Goal: Task Accomplishment & Management: Complete application form

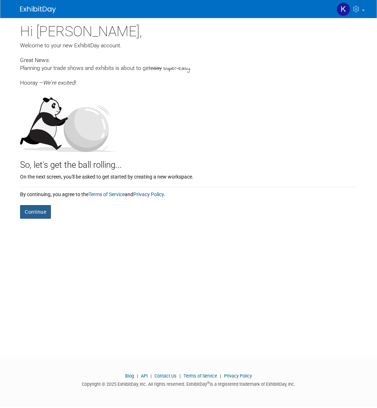
click at [37, 215] on button "Continue" at bounding box center [35, 212] width 31 height 14
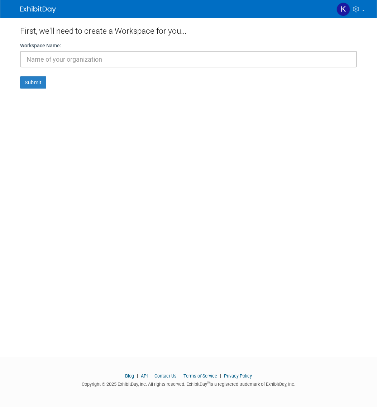
click at [150, 55] on input "text" at bounding box center [188, 59] width 337 height 17
type input "Eikonic Academy"
click at [47, 81] on form "Workspace Name: Eikonic Academy Submit" at bounding box center [188, 65] width 337 height 47
click at [37, 85] on button "Submit" at bounding box center [33, 82] width 26 height 12
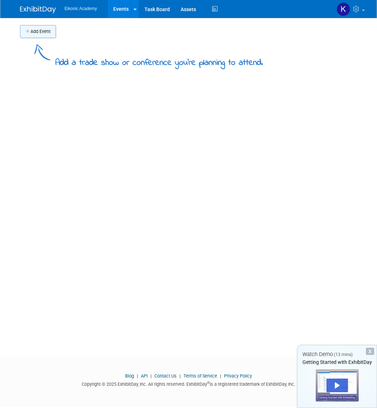
click at [46, 33] on button "Add Event" at bounding box center [38, 31] width 36 height 13
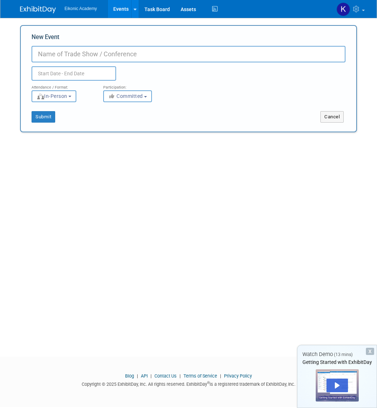
click at [86, 58] on input "New Event" at bounding box center [189, 54] width 314 height 17
type input "National Women's Show"
click at [69, 77] on input "text" at bounding box center [74, 73] width 85 height 14
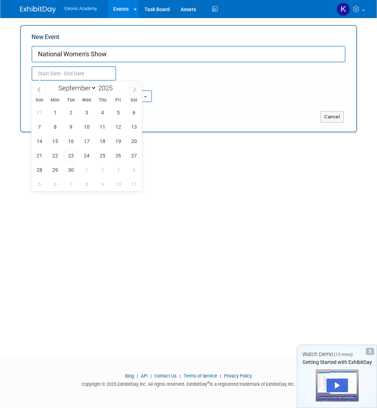
click at [135, 89] on icon at bounding box center [134, 89] width 5 height 5
select select "10"
click at [119, 155] on span "21" at bounding box center [118, 156] width 14 height 14
click at [38, 169] on span "23" at bounding box center [39, 170] width 14 height 14
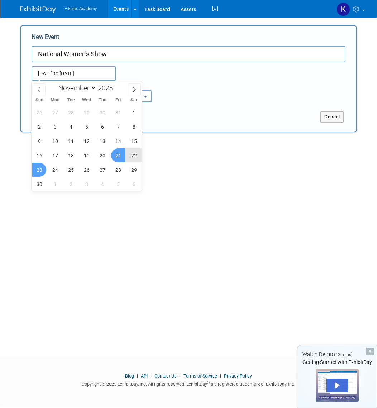
type input "Nov 21, 2025 to Nov 23, 2025"
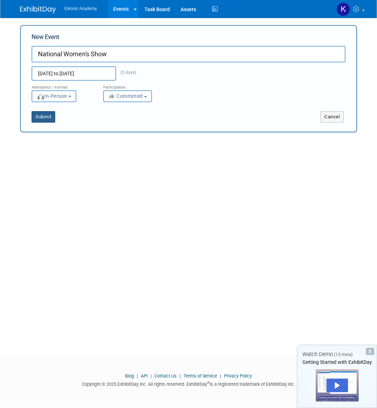
click at [42, 113] on button "Submit" at bounding box center [44, 116] width 24 height 11
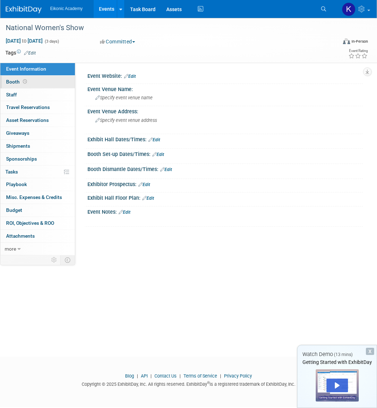
click at [47, 80] on link "Booth" at bounding box center [37, 82] width 75 height 13
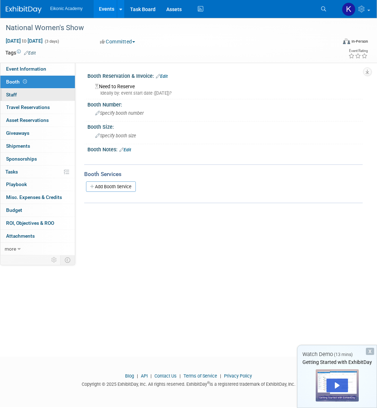
click at [18, 94] on link "0 Staff 0" at bounding box center [37, 95] width 75 height 13
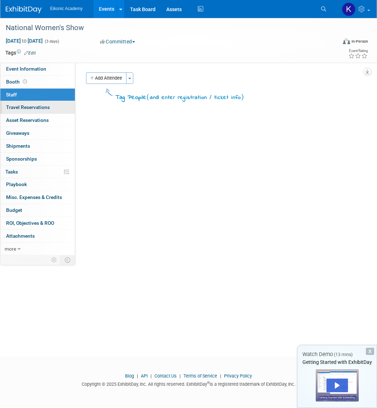
click at [23, 106] on span "Travel Reservations 0" at bounding box center [28, 107] width 44 height 6
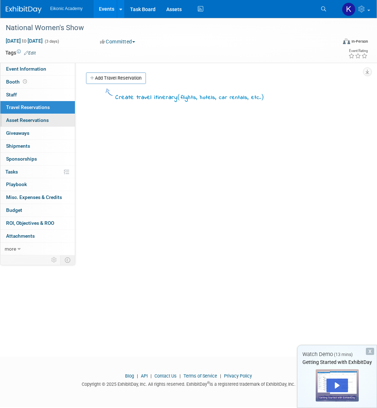
click at [51, 117] on link "0 Asset Reservations 0" at bounding box center [37, 120] width 75 height 13
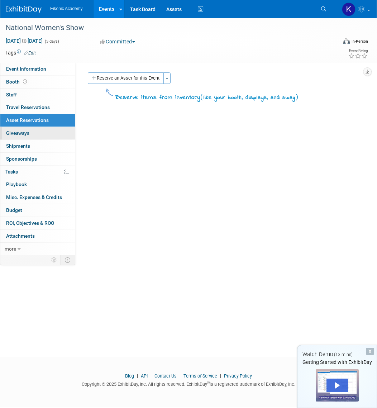
click at [38, 132] on link "0 Giveaways 0" at bounding box center [37, 133] width 75 height 13
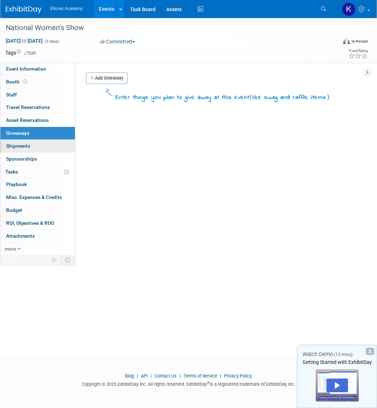
click at [41, 140] on link "0 Shipments 0" at bounding box center [37, 146] width 75 height 13
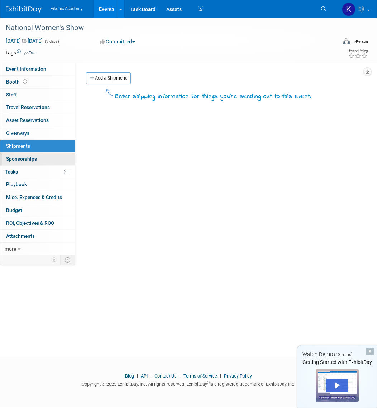
click at [40, 157] on link "0 Sponsorships 0" at bounding box center [37, 159] width 75 height 13
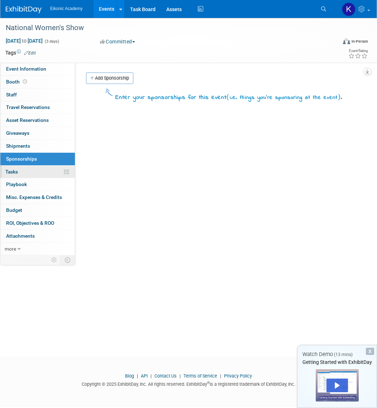
click at [32, 173] on link "0% Tasks 0%" at bounding box center [37, 172] width 75 height 13
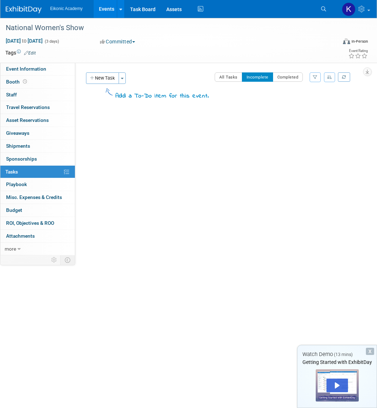
click at [42, 177] on link "0% Tasks 0%" at bounding box center [37, 172] width 75 height 13
click at [39, 183] on link "0 Playbook 0" at bounding box center [37, 184] width 75 height 13
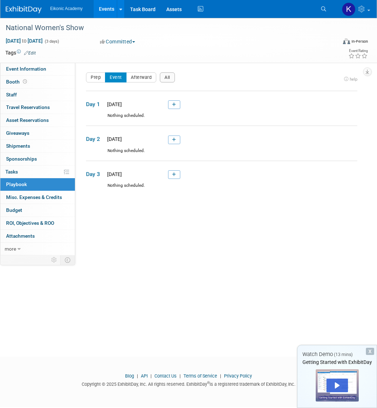
drag, startPoint x: 38, startPoint y: 193, endPoint x: 31, endPoint y: 210, distance: 19.0
click at [38, 193] on link "0 Misc. Expenses & Credits 0" at bounding box center [37, 197] width 75 height 13
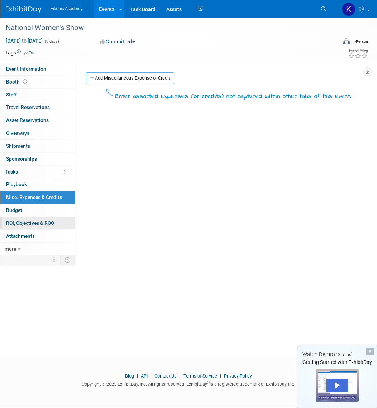
drag, startPoint x: 29, startPoint y: 214, endPoint x: 31, endPoint y: 224, distance: 10.7
click at [29, 214] on link "Budget" at bounding box center [37, 210] width 75 height 13
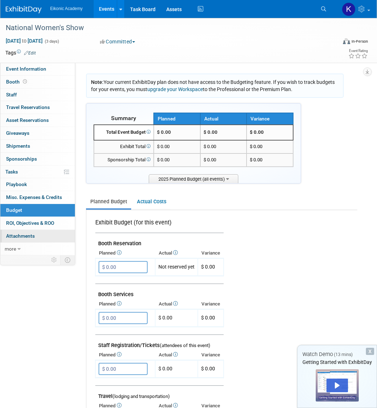
click at [33, 230] on link "0 Attachments 0" at bounding box center [37, 236] width 75 height 13
